Goal: Information Seeking & Learning: Learn about a topic

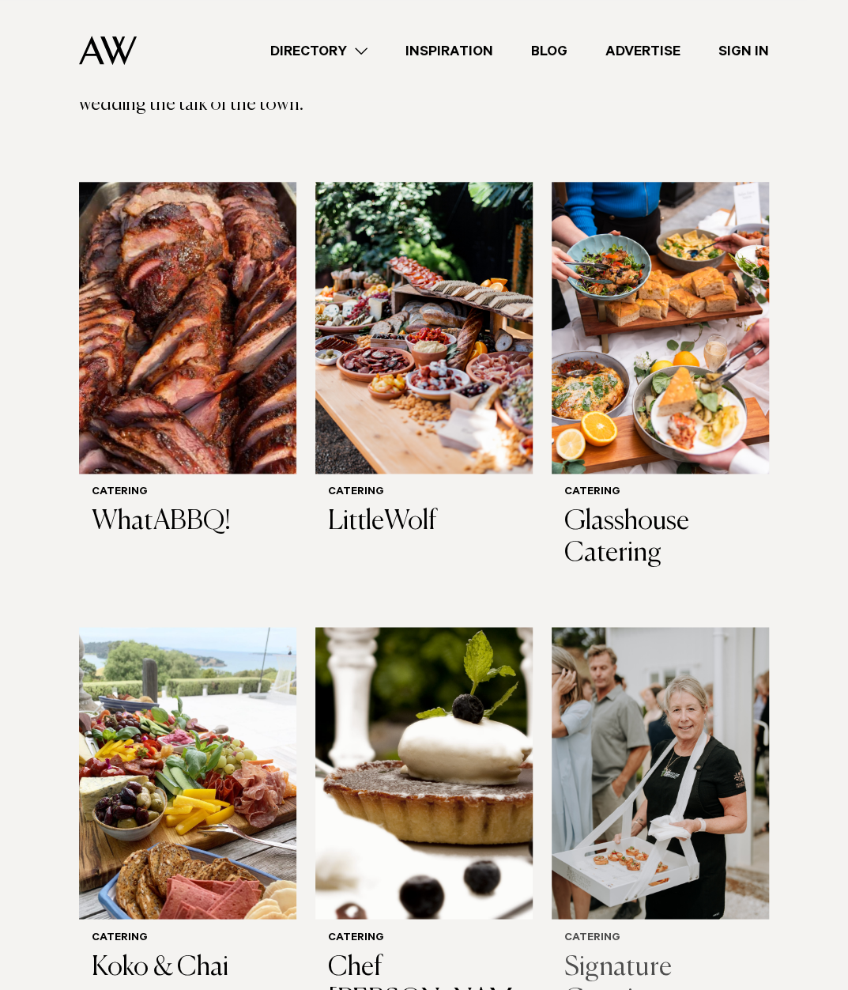
scroll to position [553, 0]
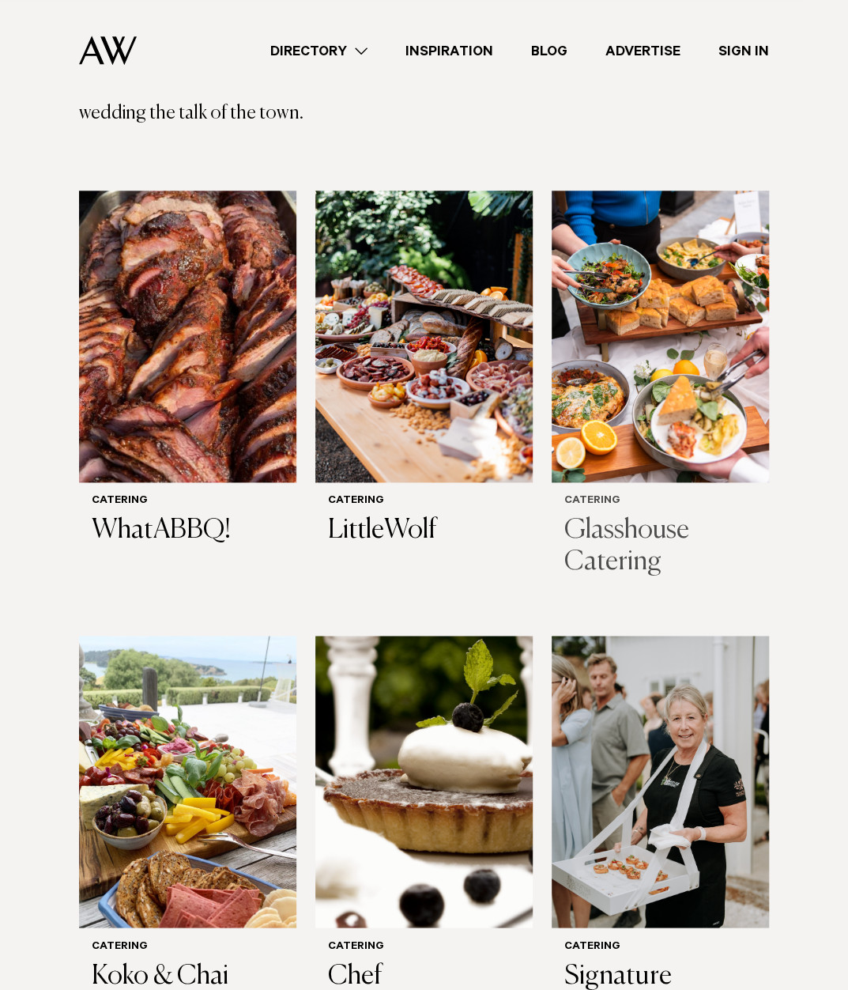
click at [606, 331] on img at bounding box center [660, 337] width 217 height 292
